Goal: Check status

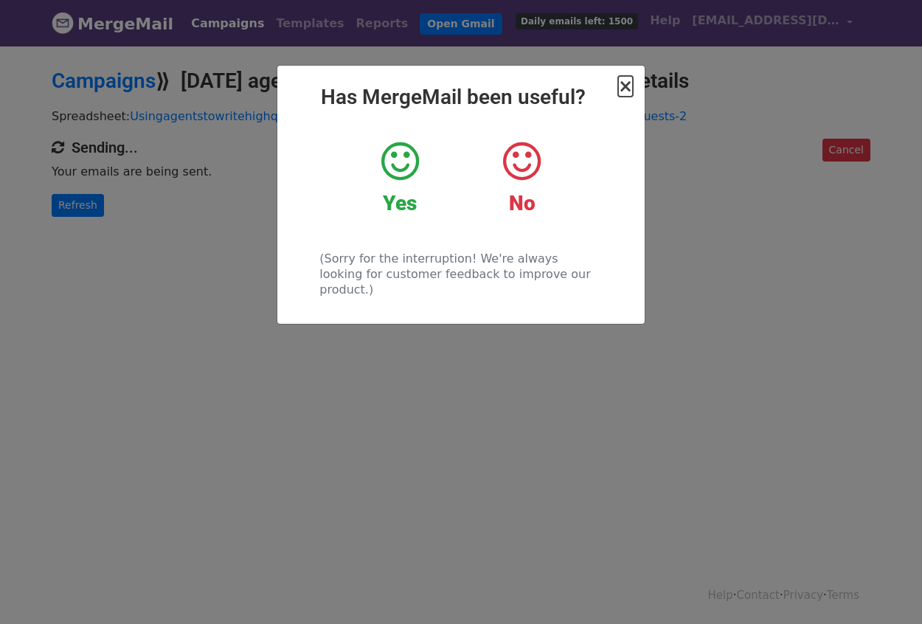
click at [625, 88] on span "×" at bounding box center [625, 86] width 15 height 21
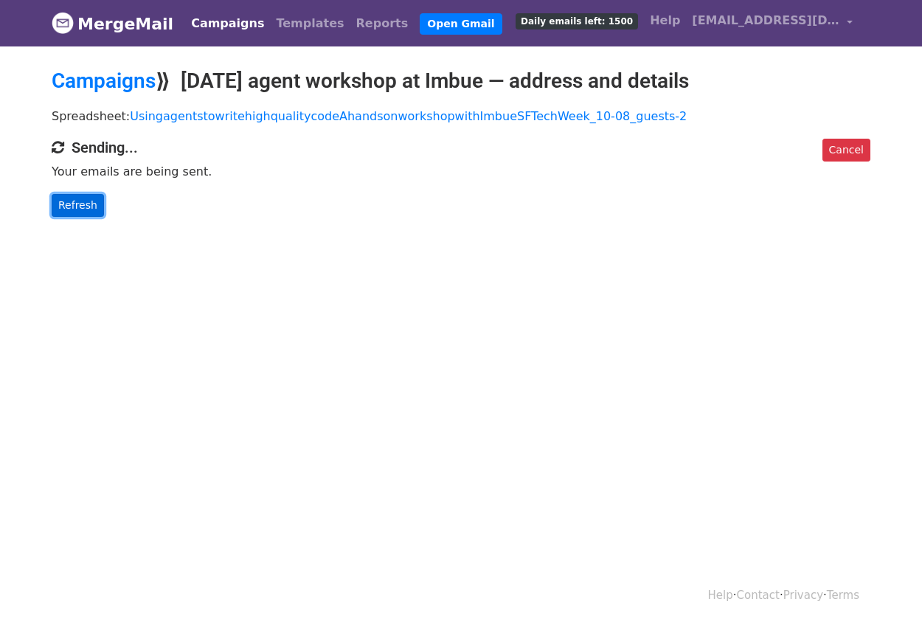
click at [80, 205] on link "Refresh" at bounding box center [78, 205] width 52 height 23
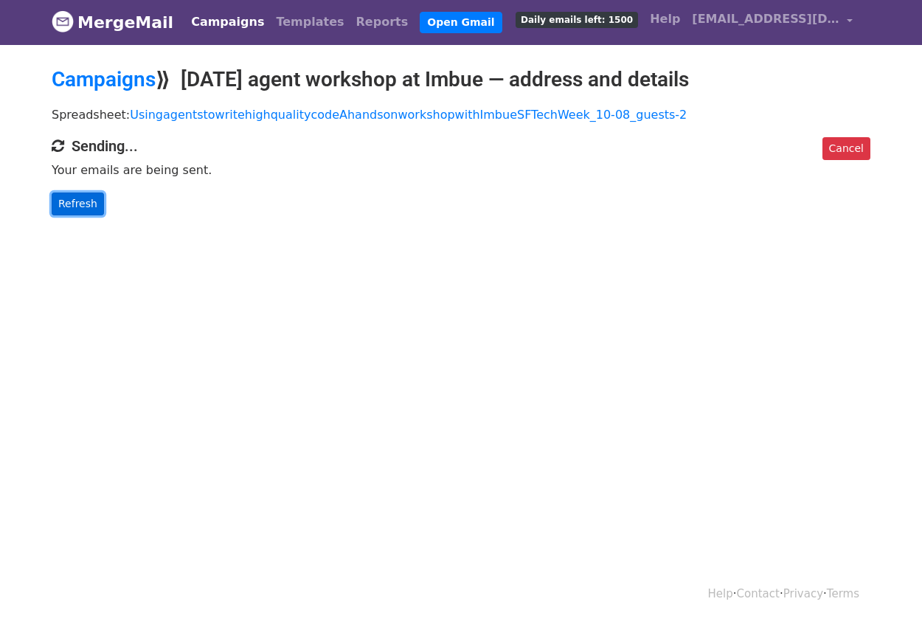
click at [87, 209] on link "Refresh" at bounding box center [78, 203] width 52 height 23
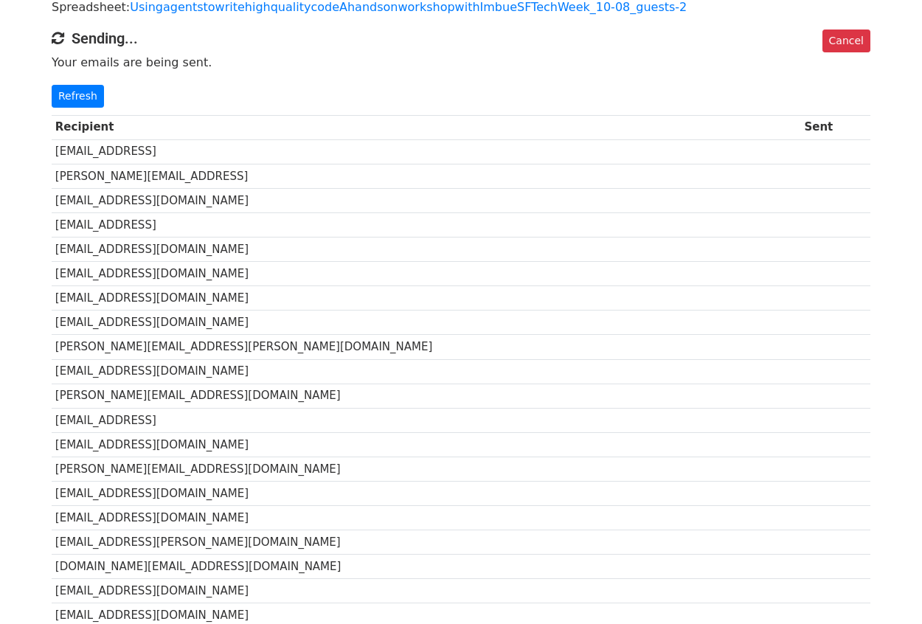
scroll to position [60, 0]
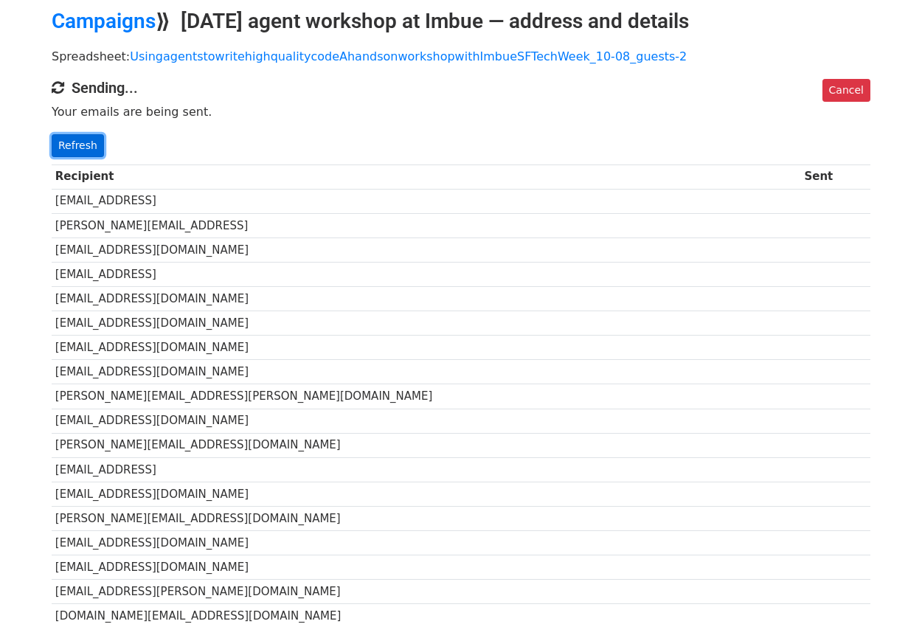
click at [77, 147] on link "Refresh" at bounding box center [78, 145] width 52 height 23
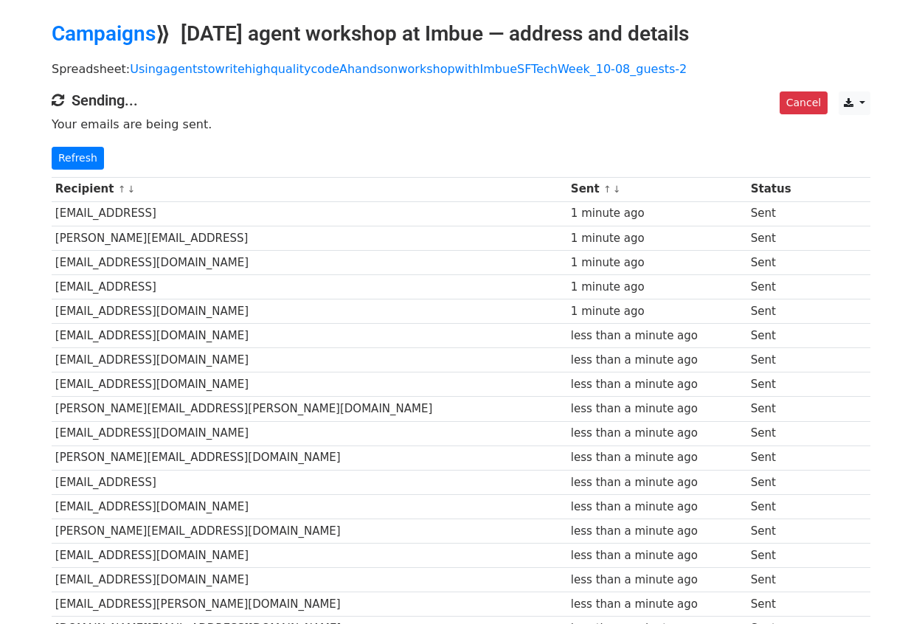
scroll to position [20, 0]
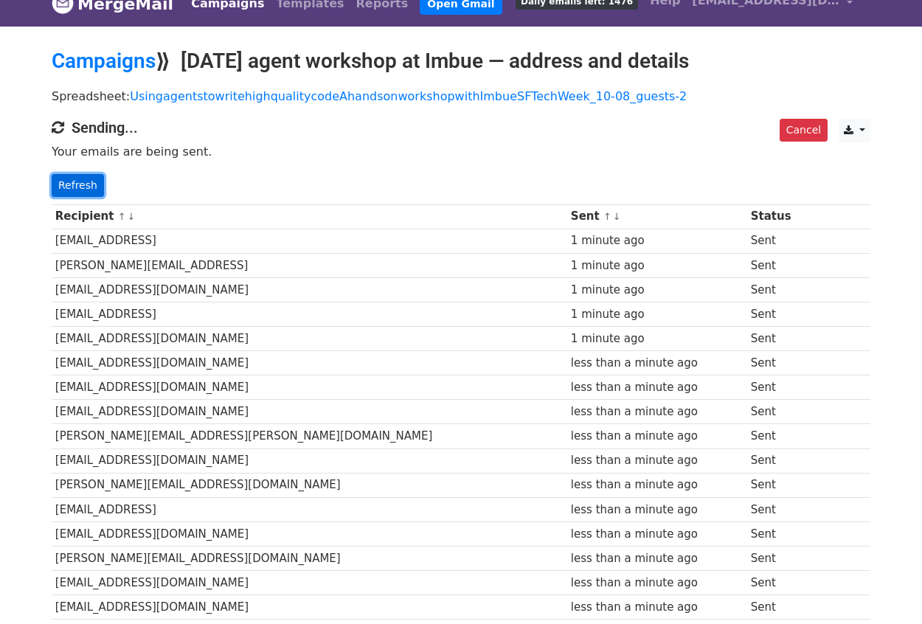
click at [83, 177] on link "Refresh" at bounding box center [78, 185] width 52 height 23
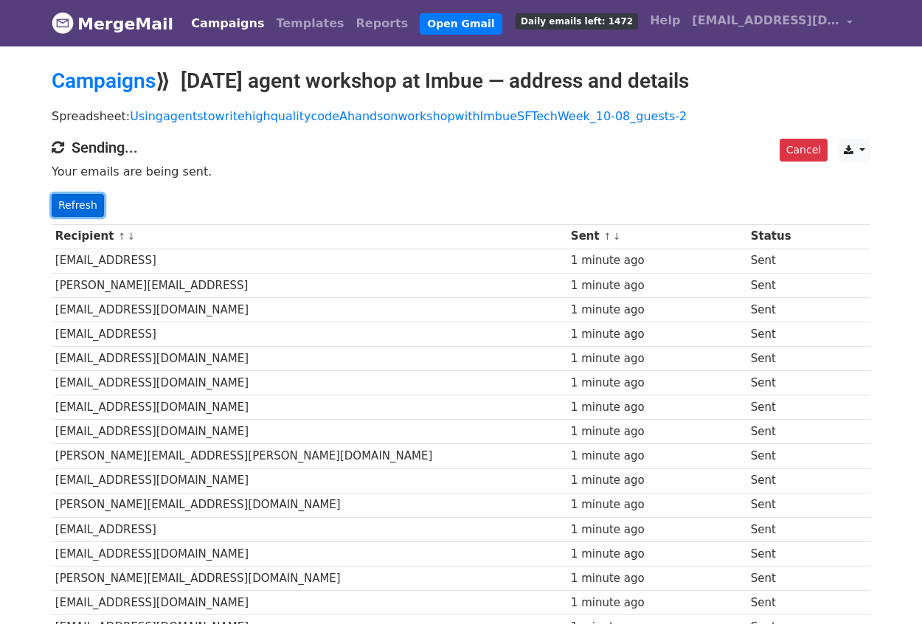
click at [86, 206] on link "Refresh" at bounding box center [78, 205] width 52 height 23
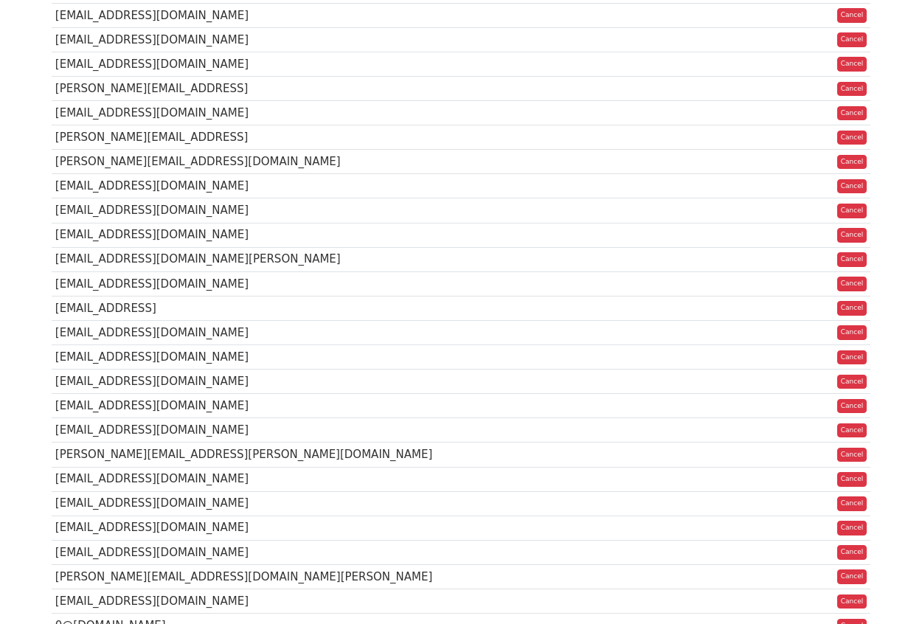
scroll to position [5229, 0]
